Goal: Complete application form: Complete application form

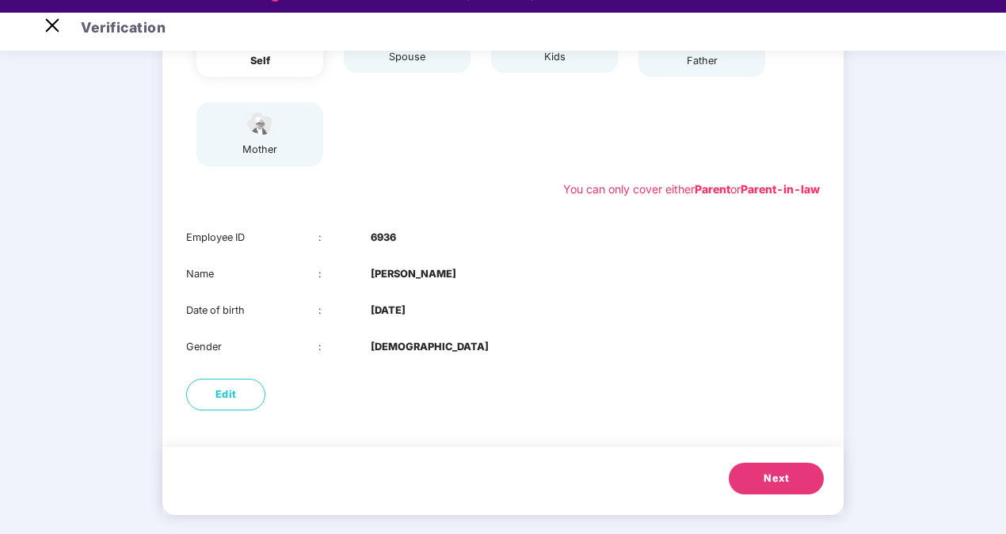
scroll to position [38, 0]
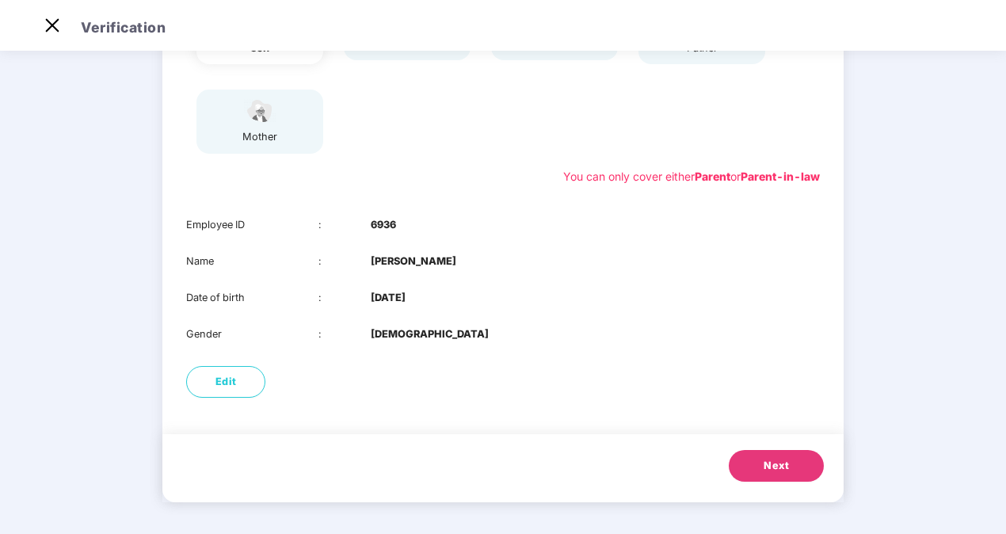
click at [799, 470] on button "Next" at bounding box center [776, 466] width 95 height 32
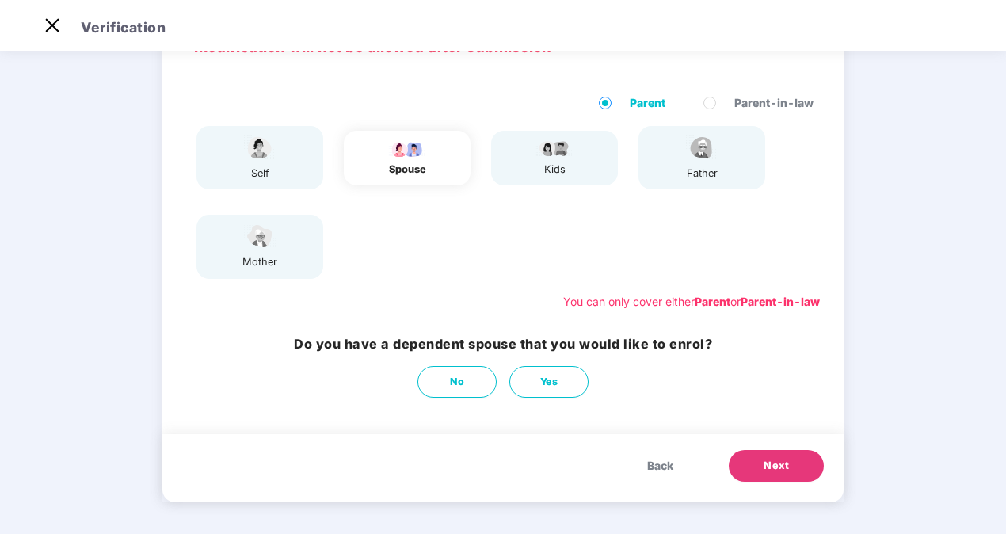
scroll to position [97, 0]
click at [445, 383] on button "No" at bounding box center [456, 382] width 79 height 32
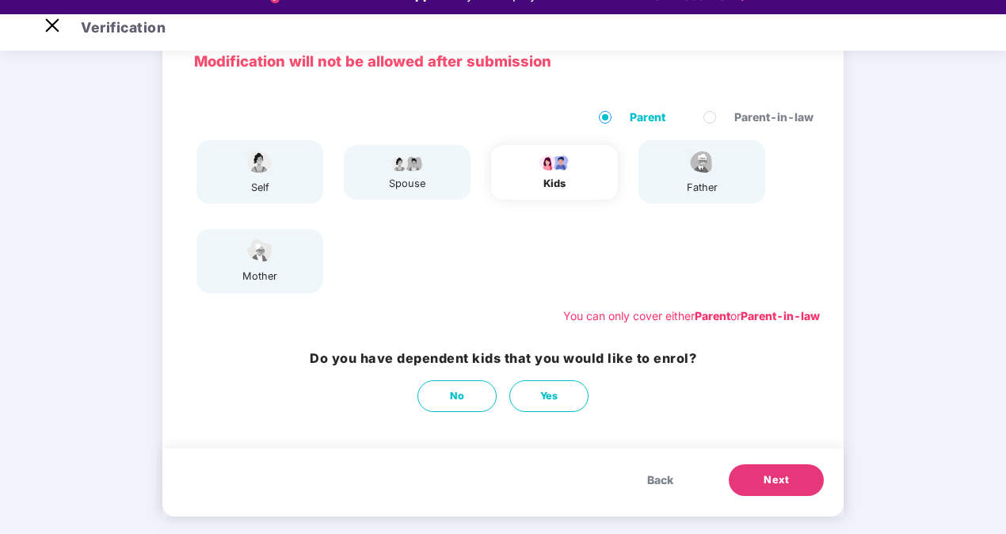
scroll to position [38, 0]
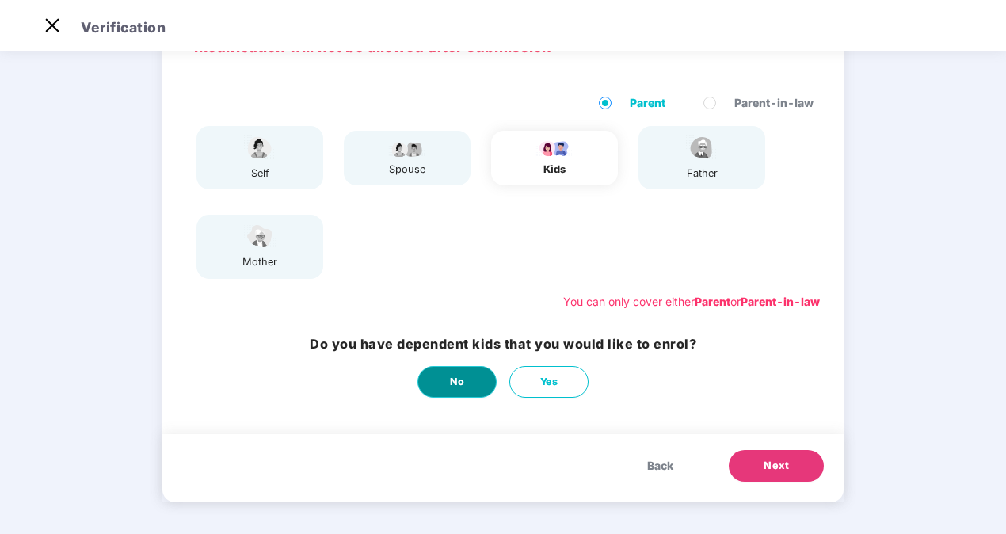
click at [459, 378] on span "No" at bounding box center [457, 382] width 15 height 16
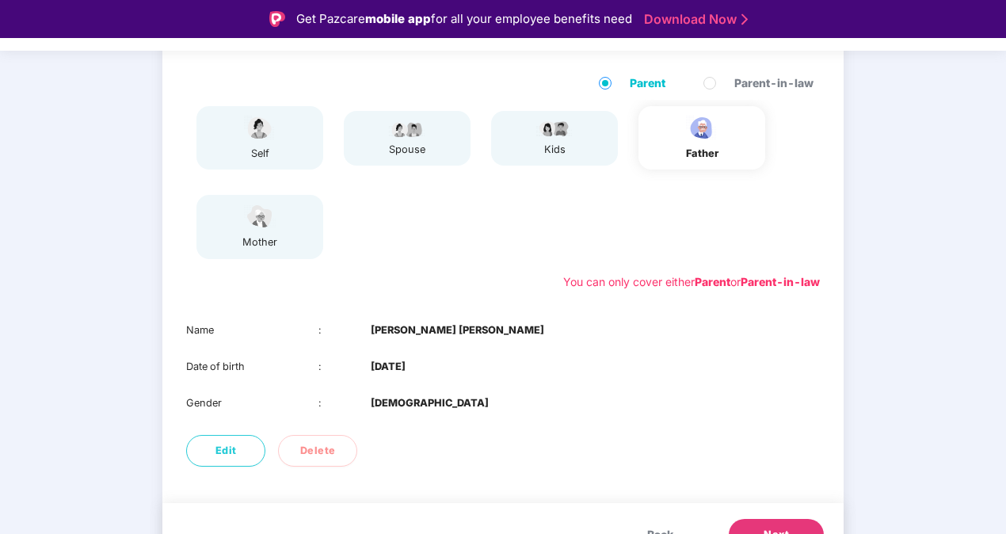
scroll to position [185, 0]
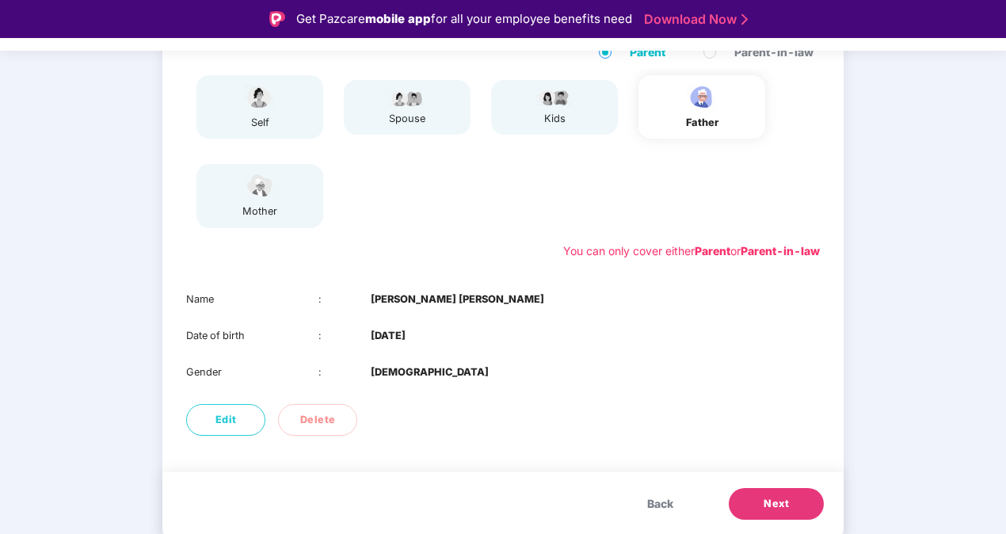
click at [768, 499] on span "Next" at bounding box center [775, 504] width 25 height 16
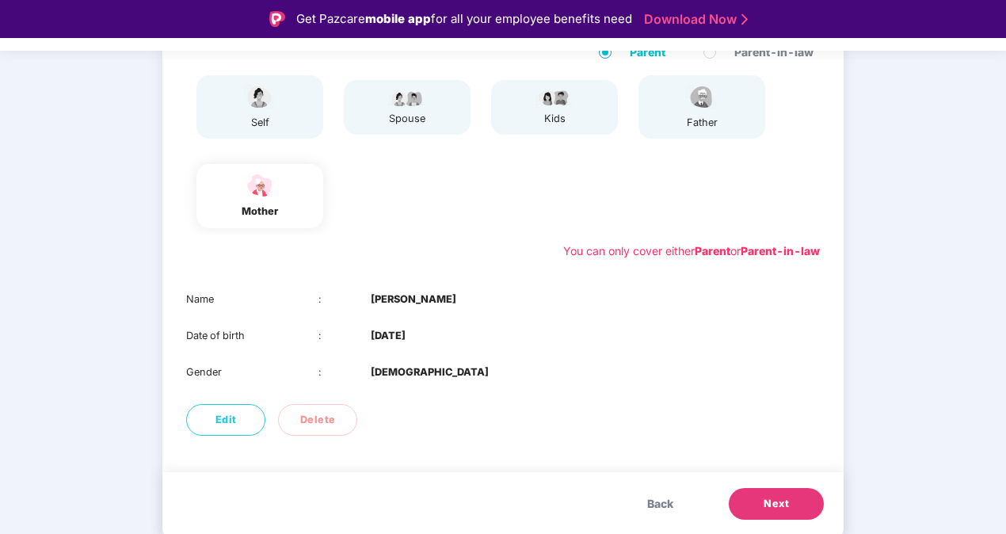
scroll to position [38, 0]
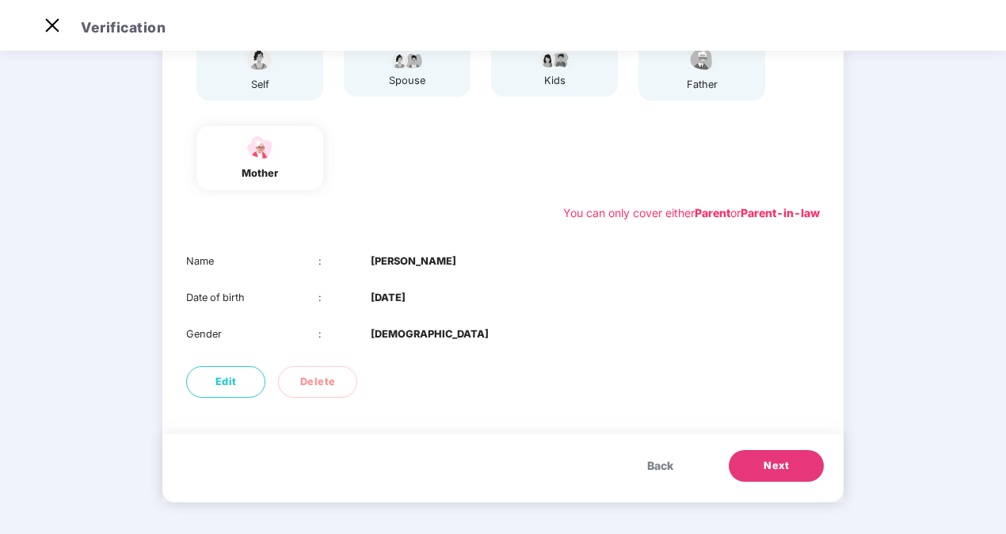
click at [764, 464] on span "Next" at bounding box center [775, 466] width 25 height 16
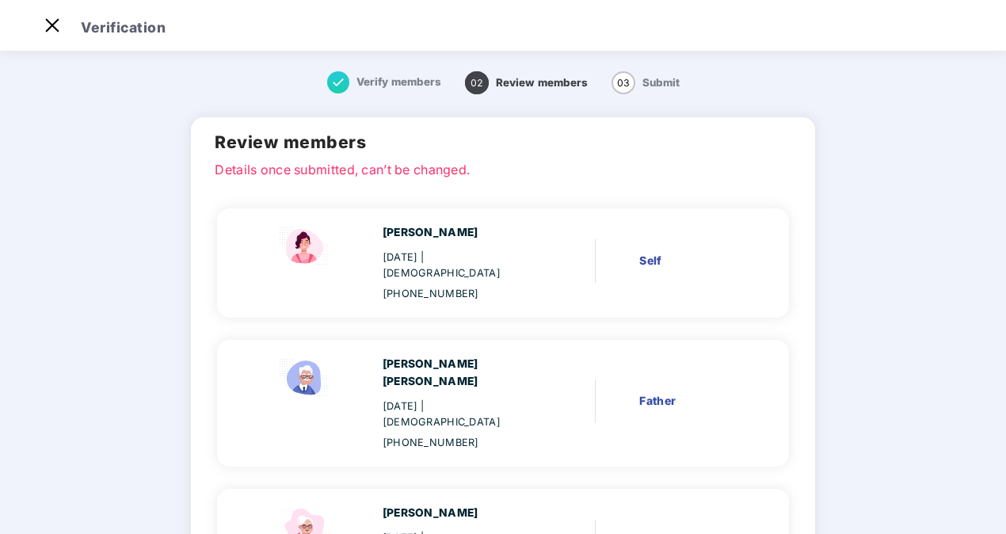
scroll to position [133, 0]
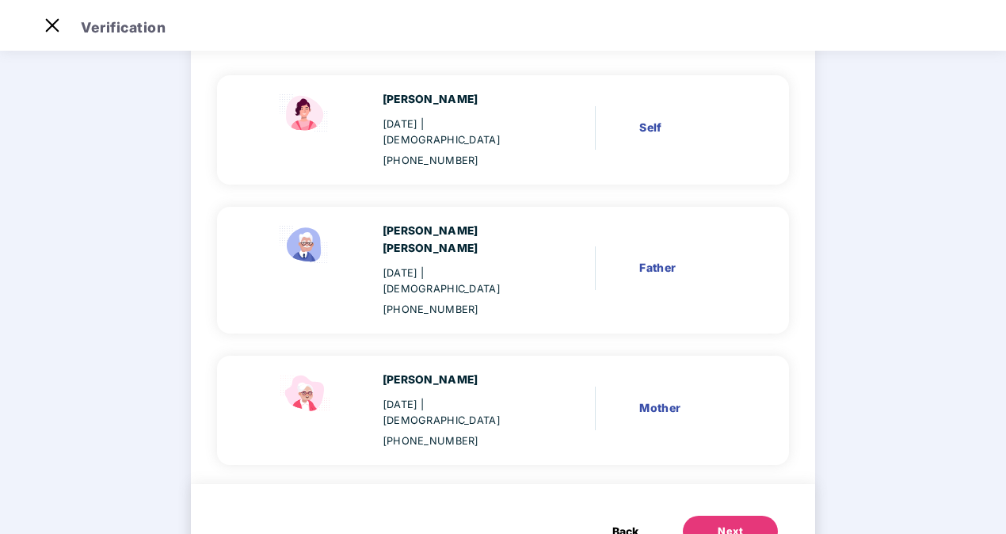
click at [698, 516] on button "Next" at bounding box center [730, 532] width 95 height 32
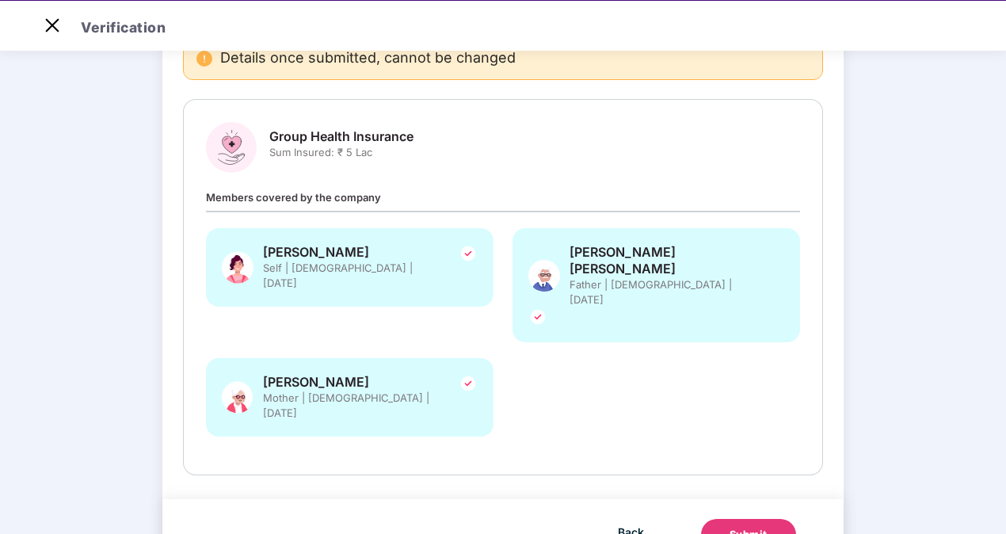
scroll to position [38, 0]
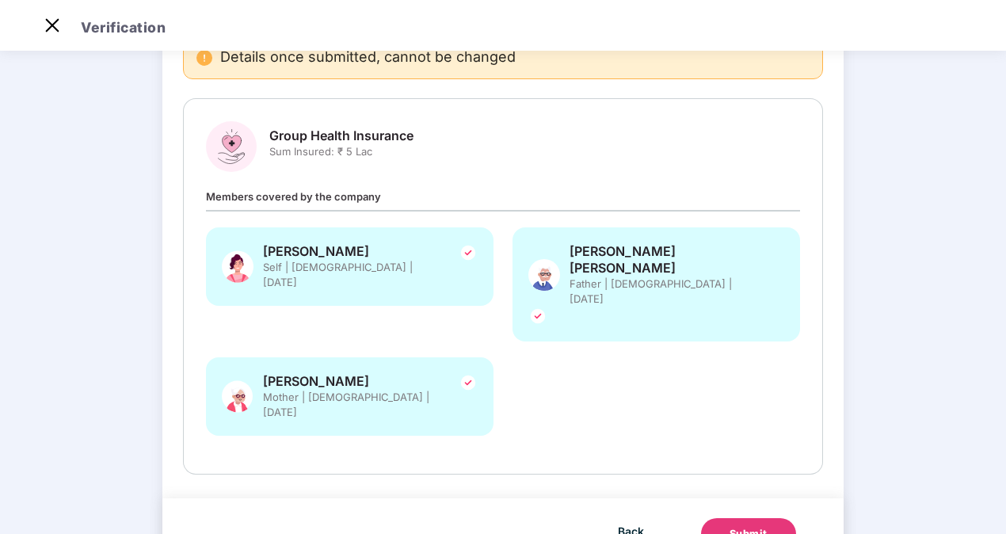
click at [758, 526] on div "Submit" at bounding box center [748, 534] width 38 height 16
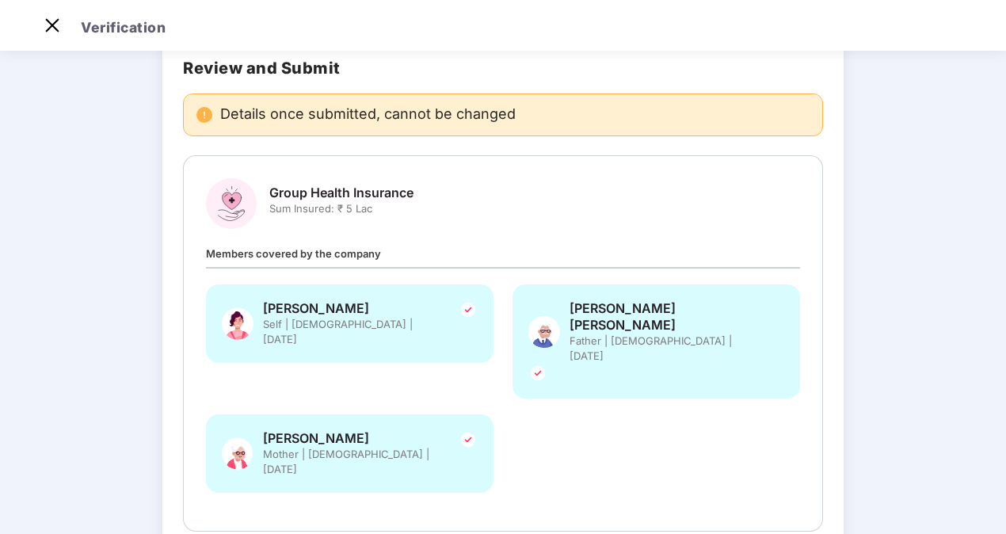
scroll to position [139, 0]
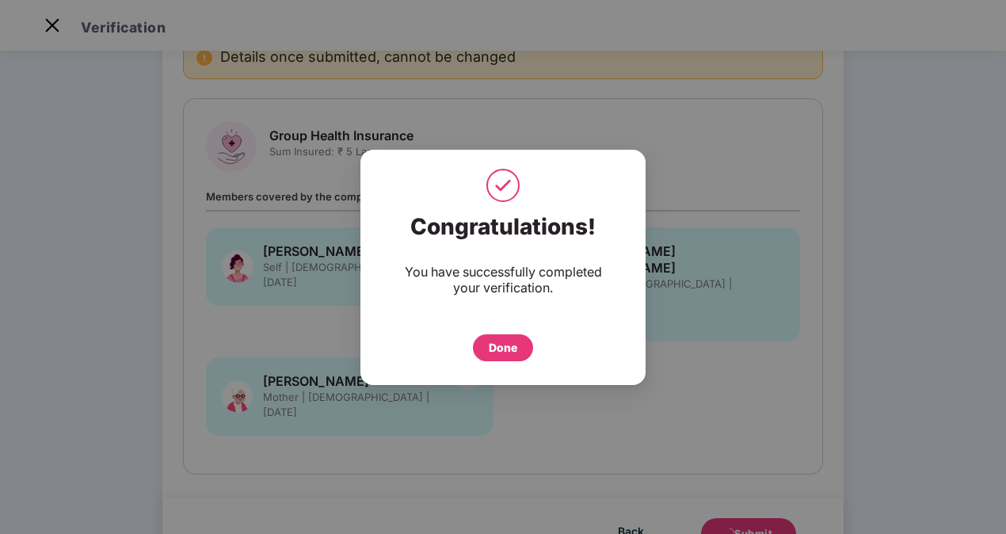
click at [504, 350] on div "Done" at bounding box center [503, 347] width 29 height 17
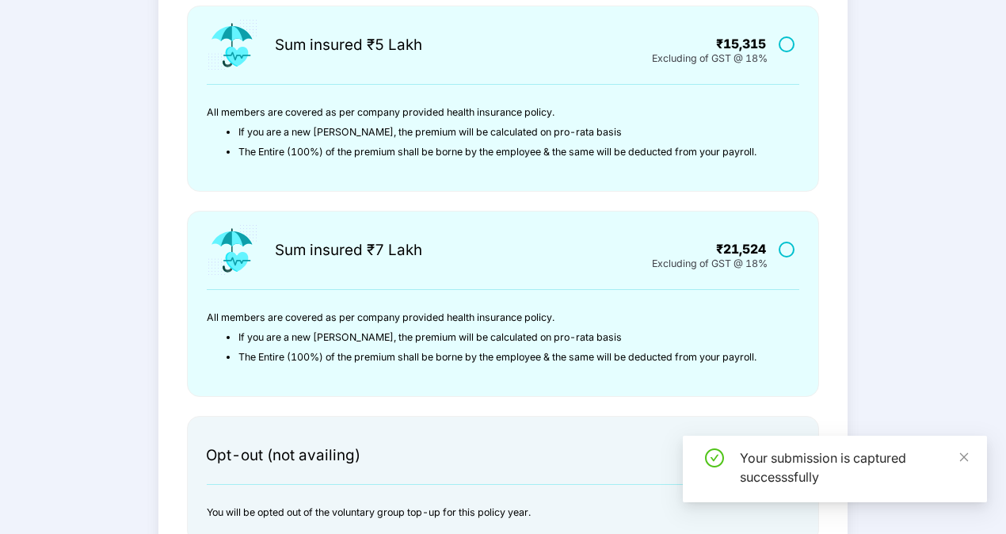
scroll to position [508, 0]
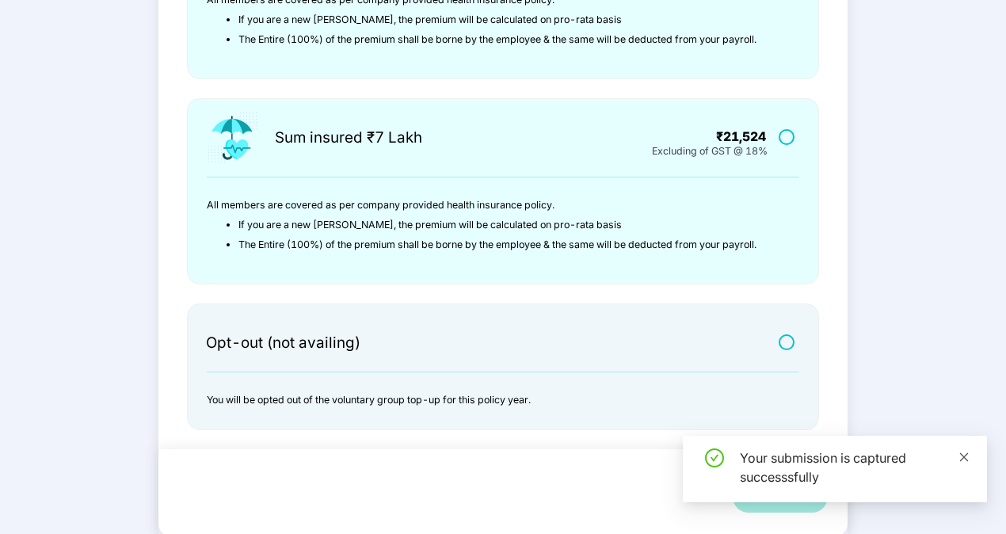
click at [961, 456] on icon "close" at bounding box center [963, 456] width 11 height 11
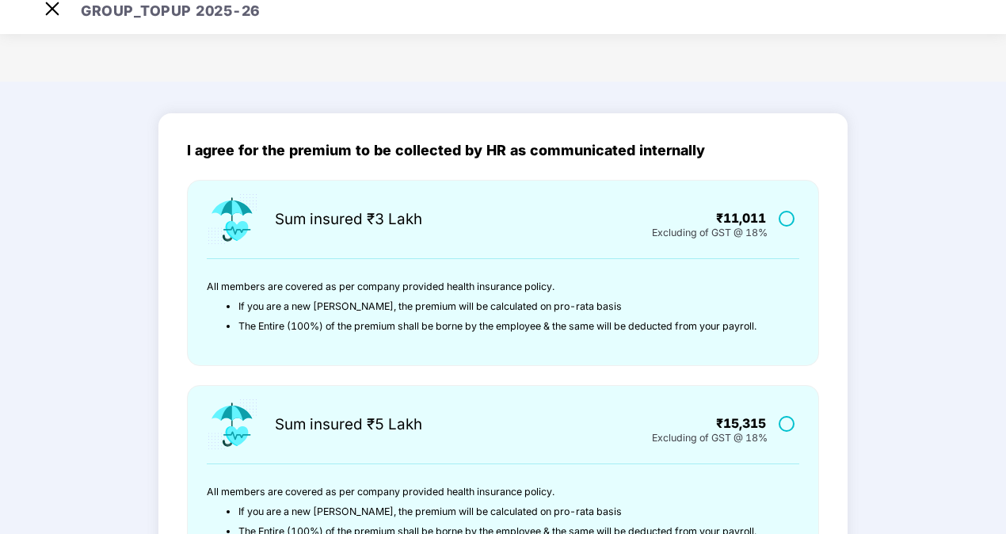
scroll to position [0, 0]
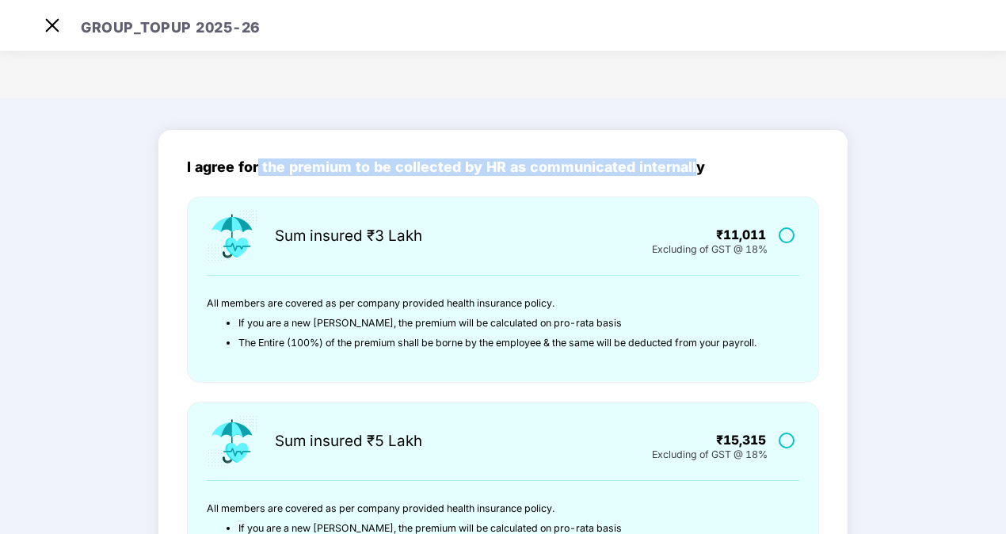
drag, startPoint x: 257, startPoint y: 161, endPoint x: 695, endPoint y: 157, distance: 438.8
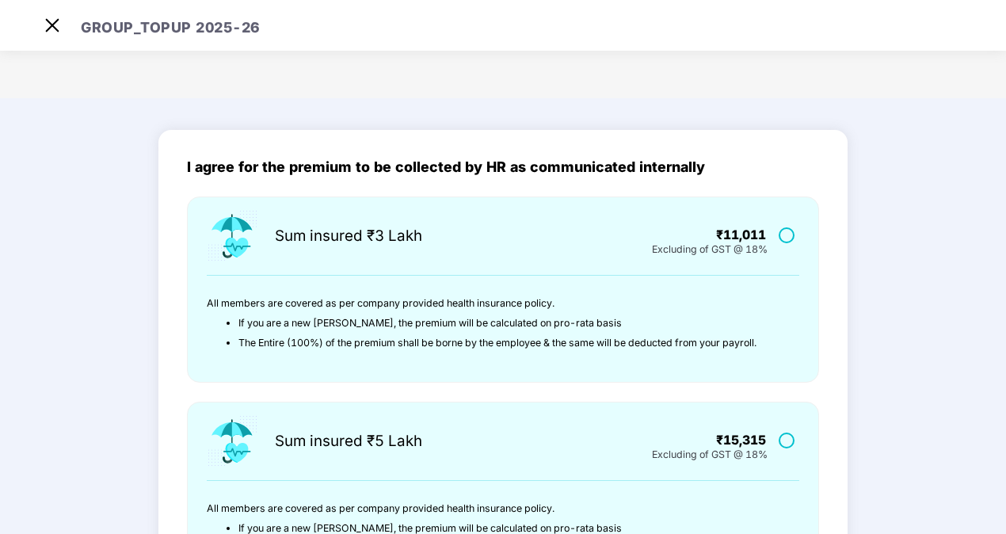
drag, startPoint x: 695, startPoint y: 157, endPoint x: 797, endPoint y: 171, distance: 102.4
click at [797, 171] on div "I agree for the premium to be collected by HR as communicated internally" at bounding box center [503, 167] width 632 height 17
drag, startPoint x: 365, startPoint y: 339, endPoint x: 609, endPoint y: 339, distance: 243.9
click at [609, 339] on li "The Entire (100%) of the premium shall be borne by the employee & the same will…" at bounding box center [508, 343] width 541 height 20
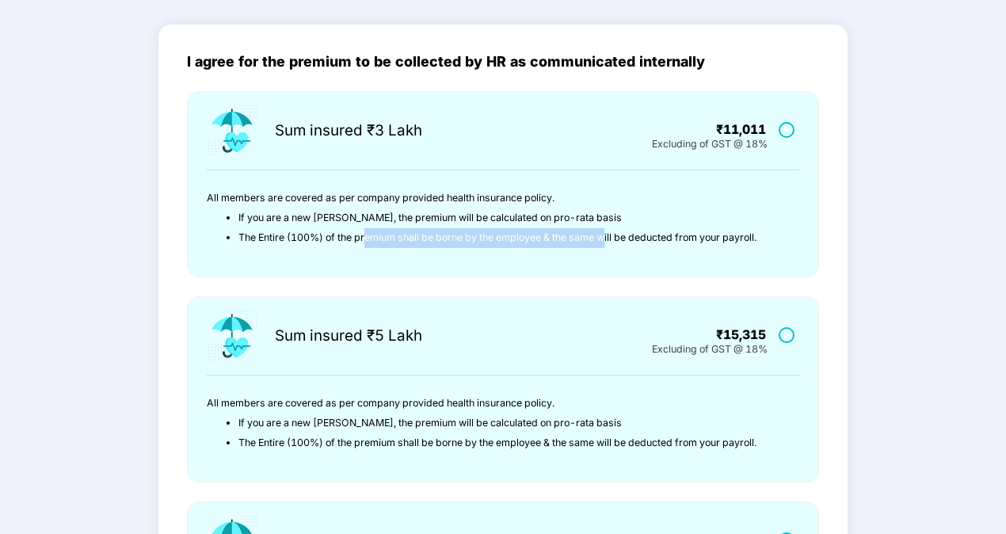
scroll to position [158, 0]
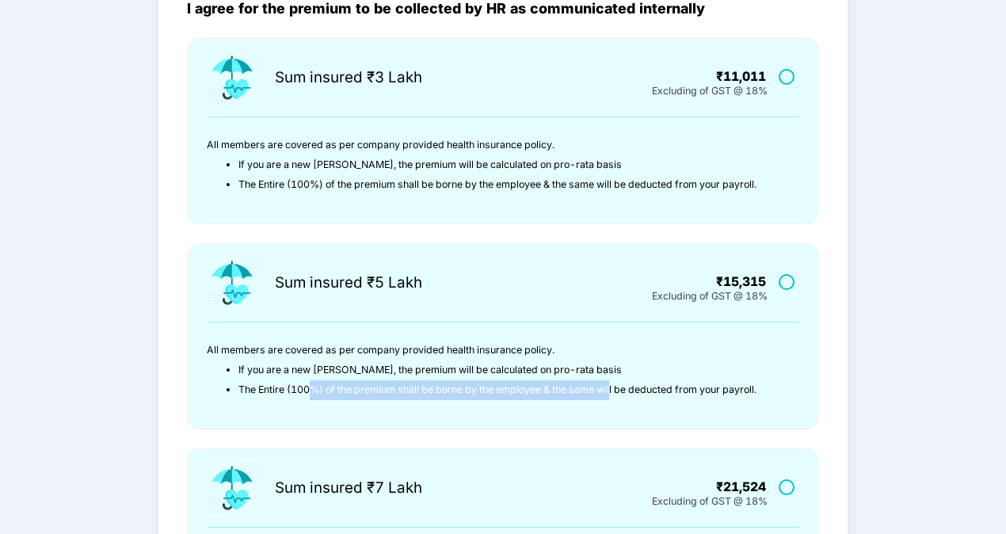
drag, startPoint x: 310, startPoint y: 388, endPoint x: 614, endPoint y: 394, distance: 303.4
click at [614, 394] on li "The Entire (100%) of the premium shall be borne by the employee & the same will…" at bounding box center [508, 390] width 541 height 20
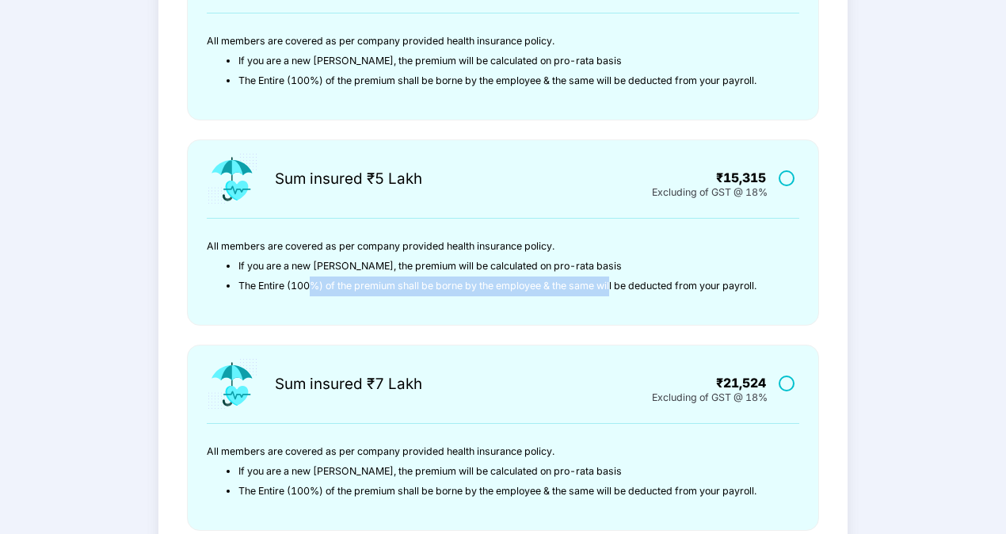
scroll to position [317, 0]
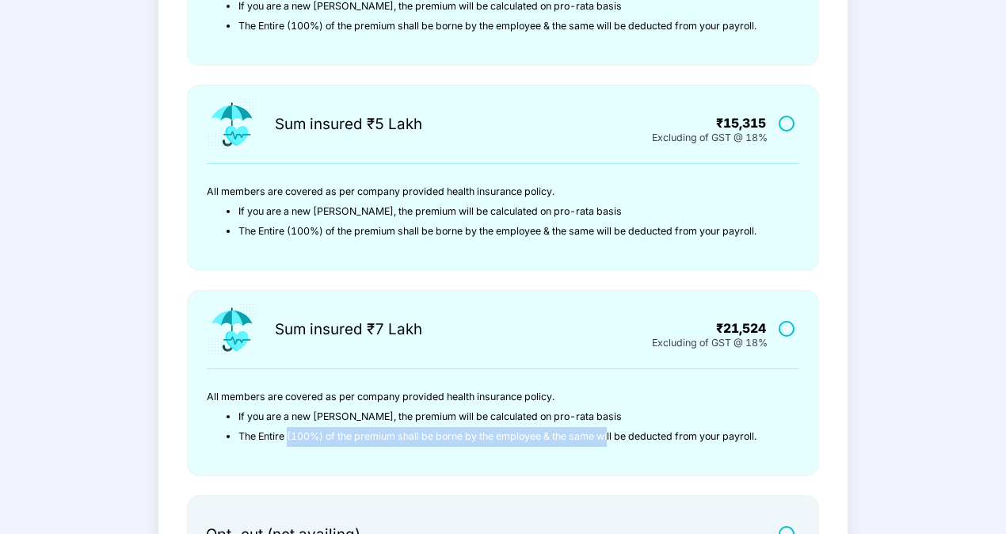
drag, startPoint x: 288, startPoint y: 436, endPoint x: 612, endPoint y: 438, distance: 323.9
click at [612, 438] on li "The Entire (100%) of the premium shall be borne by the employee & the same will…" at bounding box center [508, 437] width 541 height 20
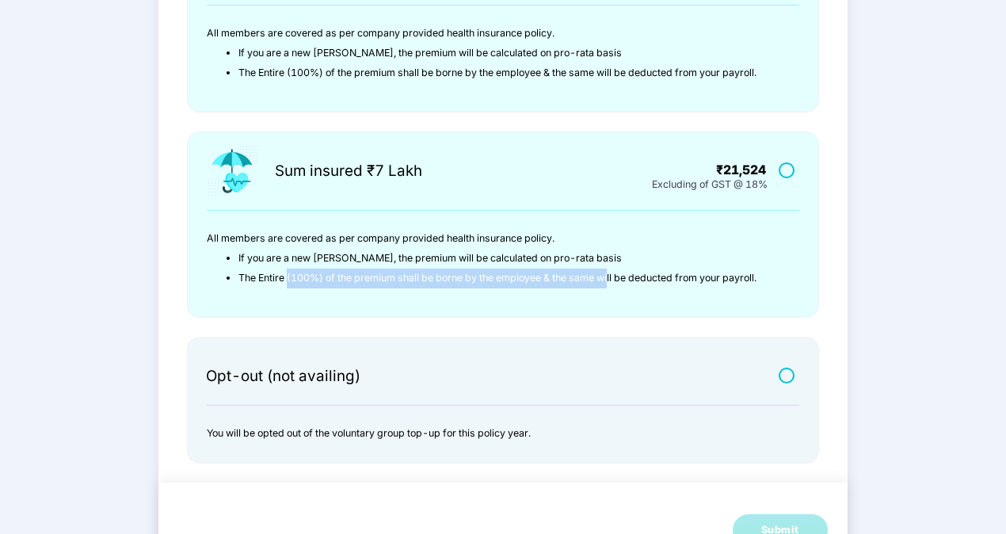
scroll to position [508, 0]
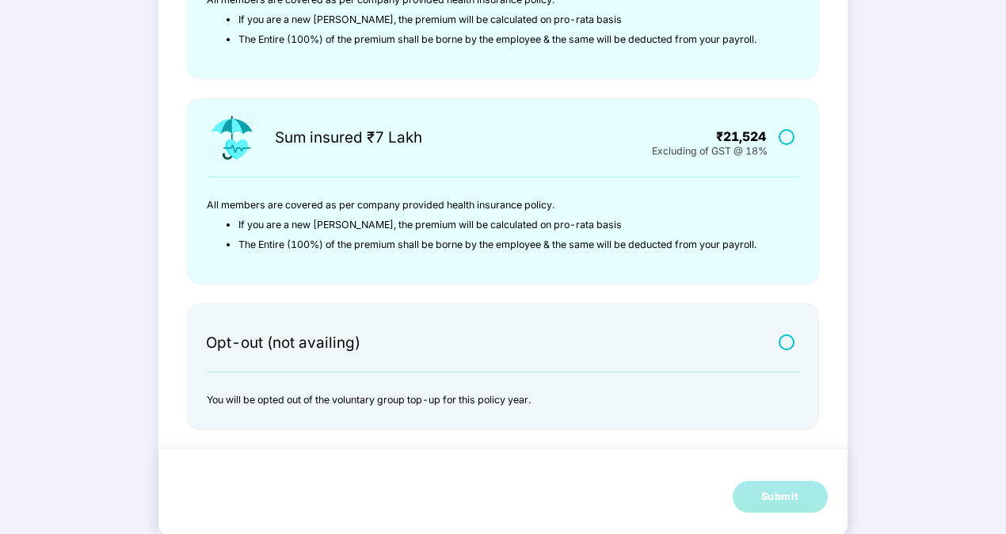
click at [778, 342] on label at bounding box center [788, 341] width 20 height 13
click at [769, 497] on div "Submit" at bounding box center [780, 497] width 38 height 16
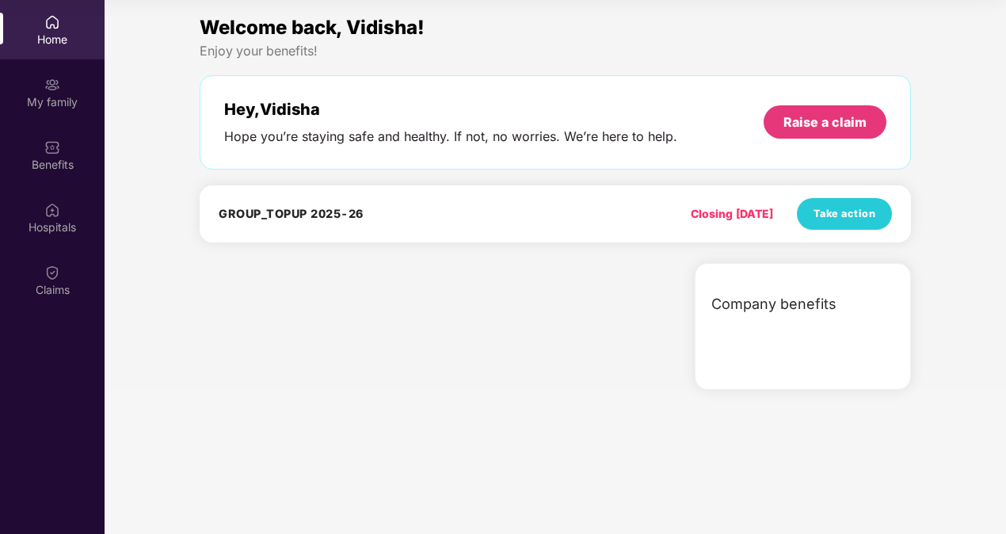
scroll to position [0, 0]
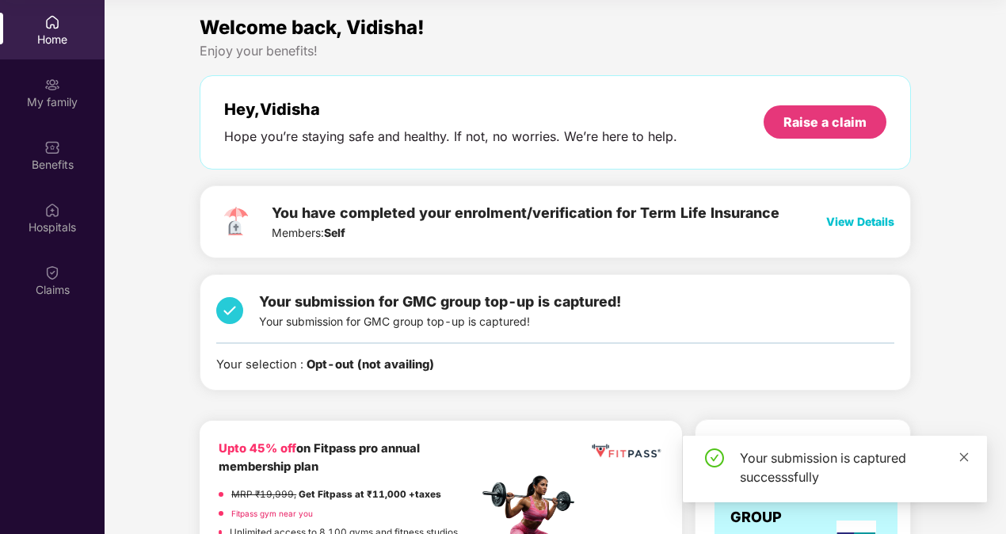
click at [965, 453] on icon "close" at bounding box center [963, 456] width 11 height 11
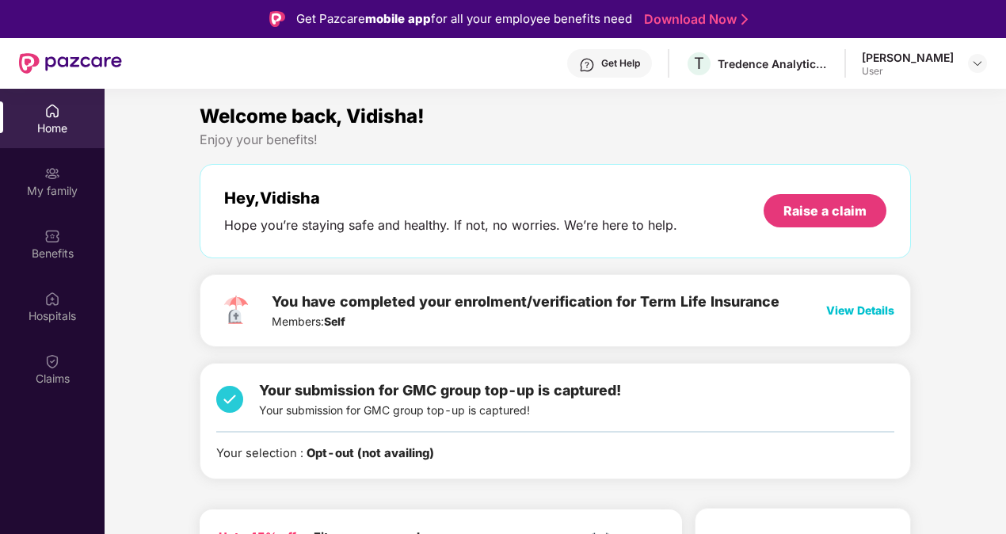
click at [967, 63] on div "Vidisha Kayal User" at bounding box center [924, 64] width 125 height 28
click at [980, 65] on img at bounding box center [977, 63] width 13 height 13
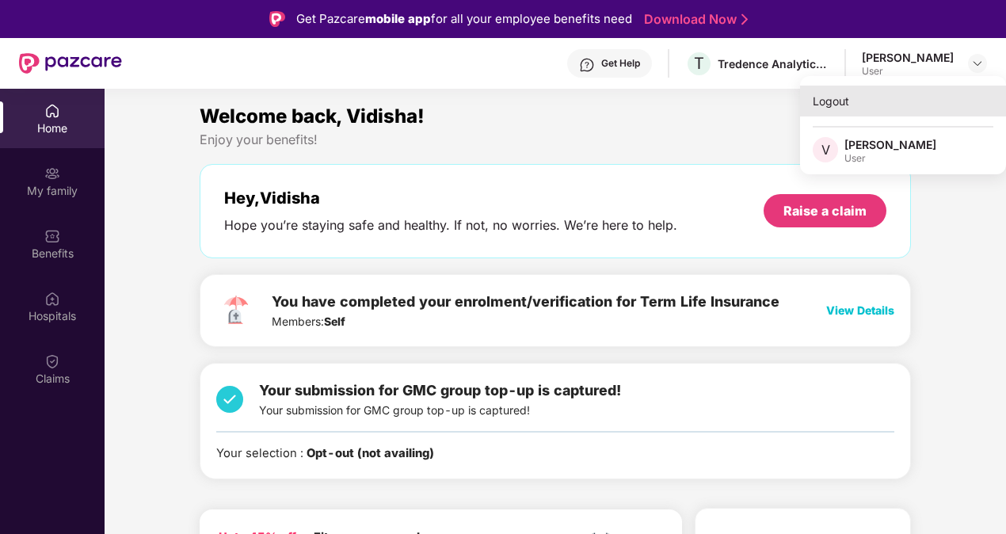
click at [870, 100] on div "Logout" at bounding box center [903, 101] width 206 height 31
